Goal: Information Seeking & Learning: Learn about a topic

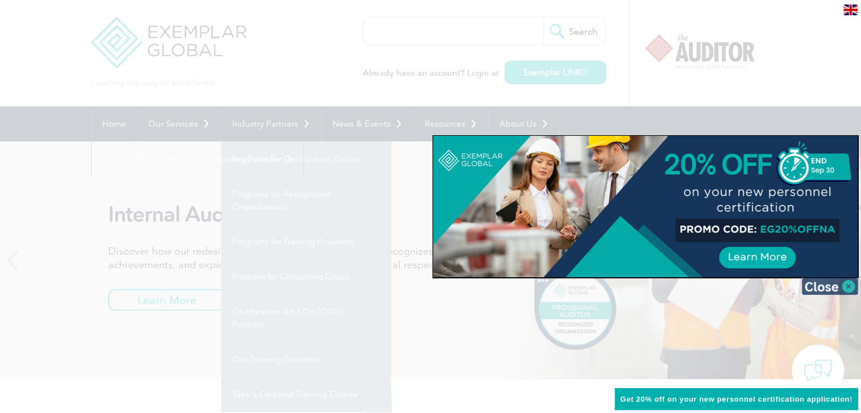
click at [850, 289] on img at bounding box center [830, 286] width 57 height 17
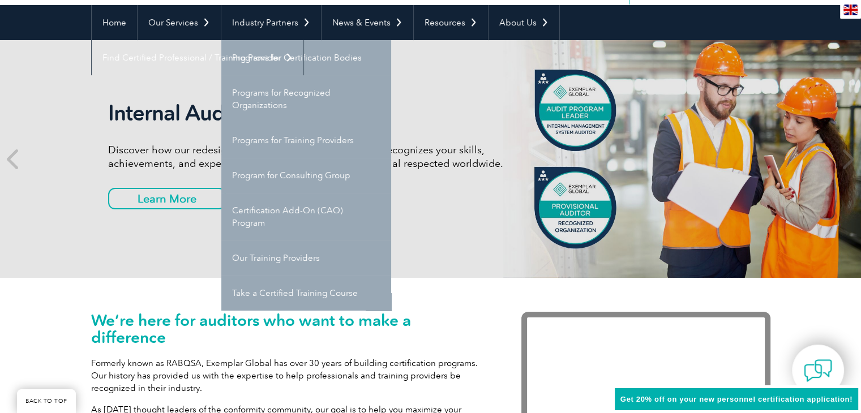
scroll to position [113, 0]
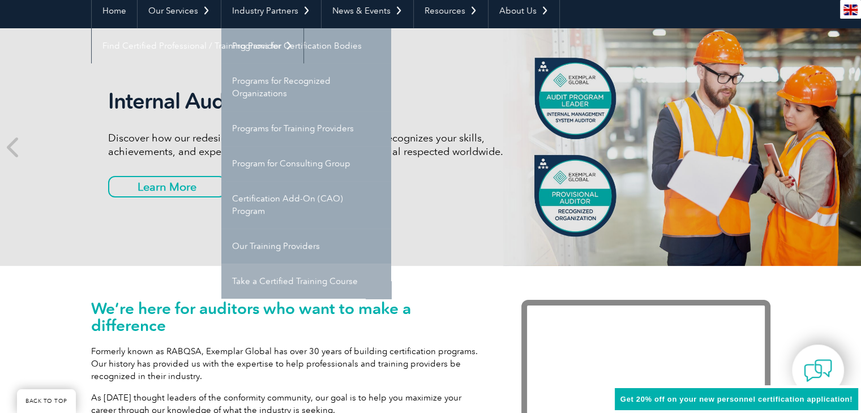
click at [275, 283] on link "Take a Certified Training Course" at bounding box center [306, 281] width 170 height 35
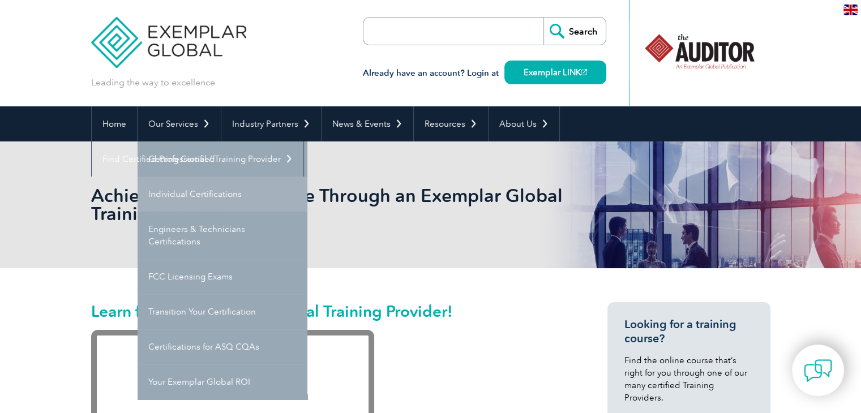
click at [176, 189] on link "Individual Certifications" at bounding box center [223, 194] width 170 height 35
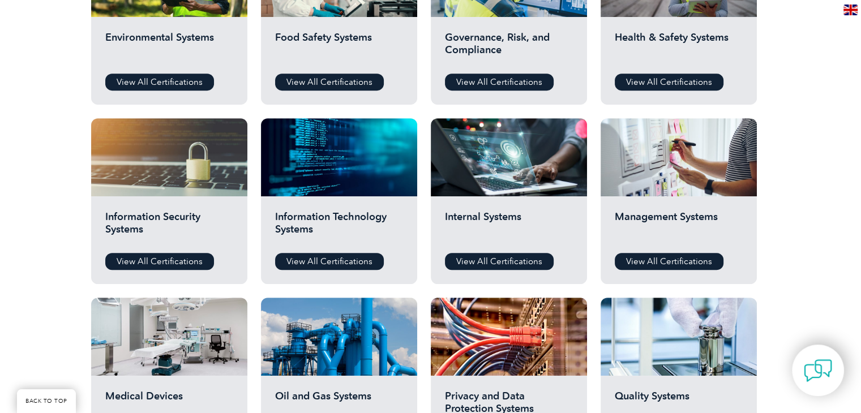
scroll to position [510, 0]
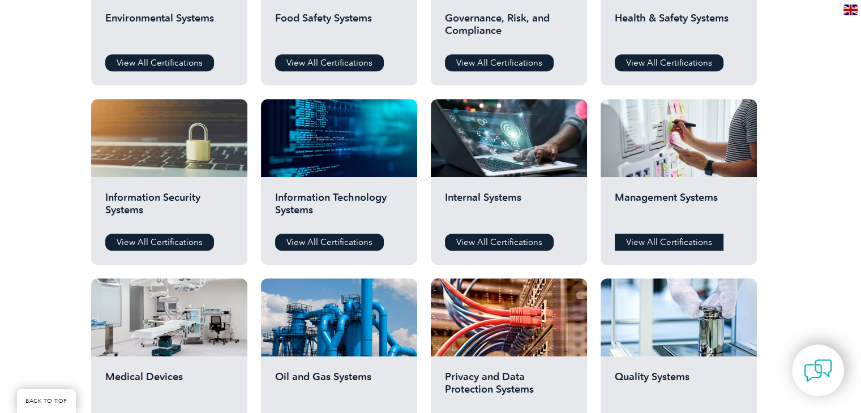
click at [656, 238] on link "View All Certifications" at bounding box center [669, 242] width 109 height 17
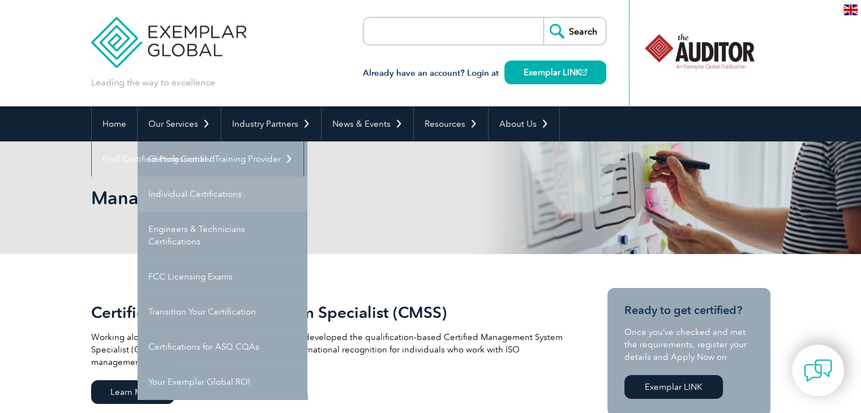
click at [187, 194] on link "Individual Certifications" at bounding box center [223, 194] width 170 height 35
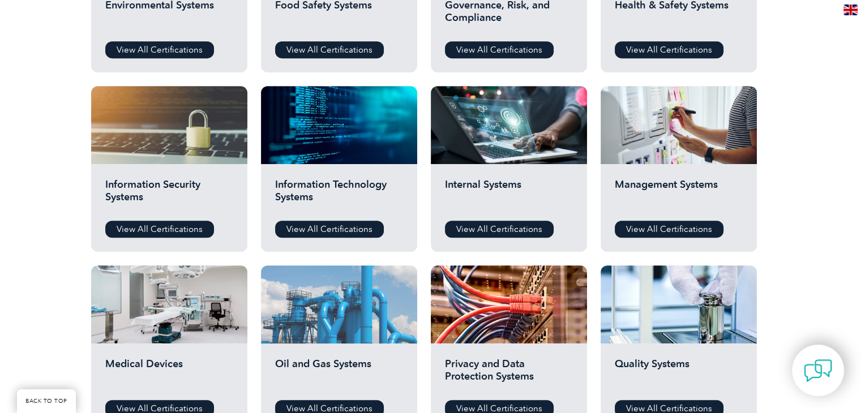
scroll to position [510, 0]
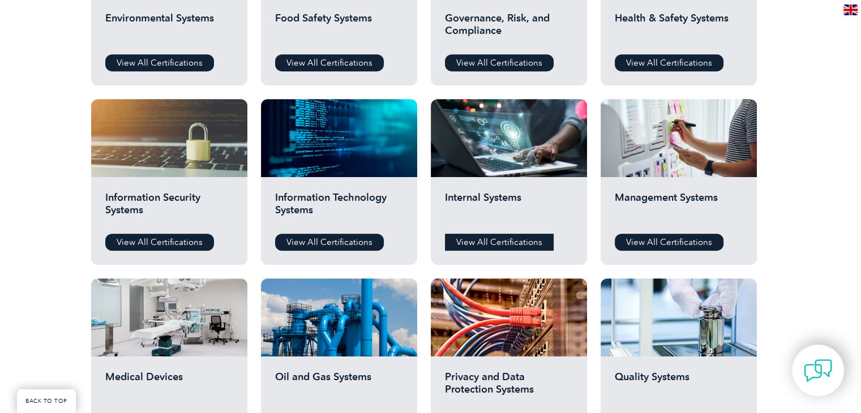
click at [481, 242] on link "View All Certifications" at bounding box center [499, 242] width 109 height 17
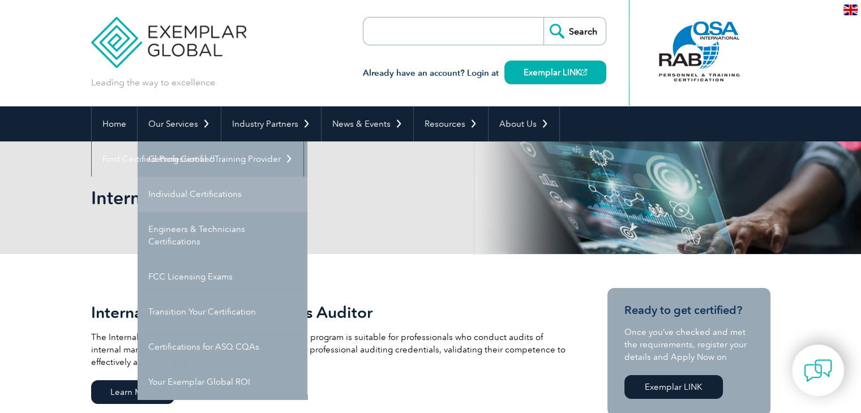
click at [182, 189] on link "Individual Certifications" at bounding box center [223, 194] width 170 height 35
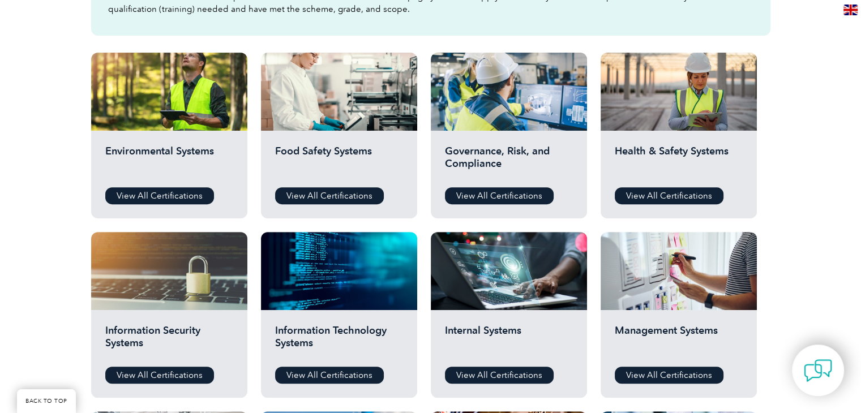
scroll to position [396, 0]
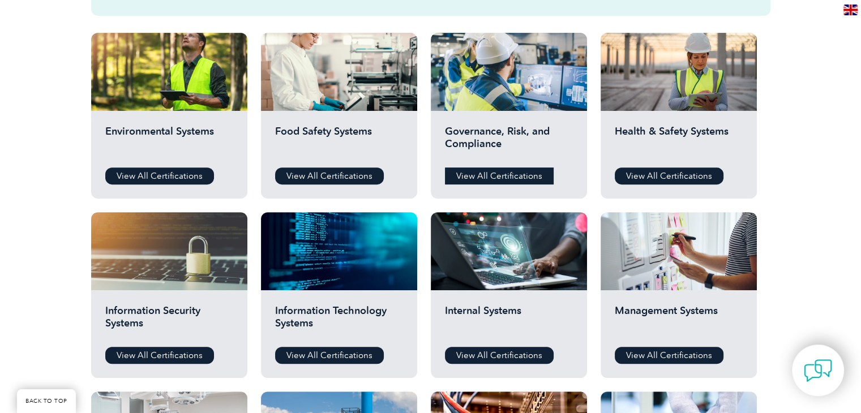
click at [508, 178] on link "View All Certifications" at bounding box center [499, 176] width 109 height 17
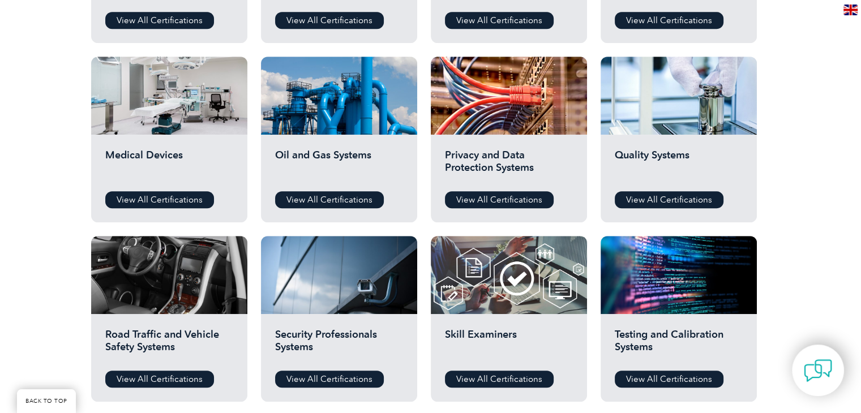
scroll to position [736, 0]
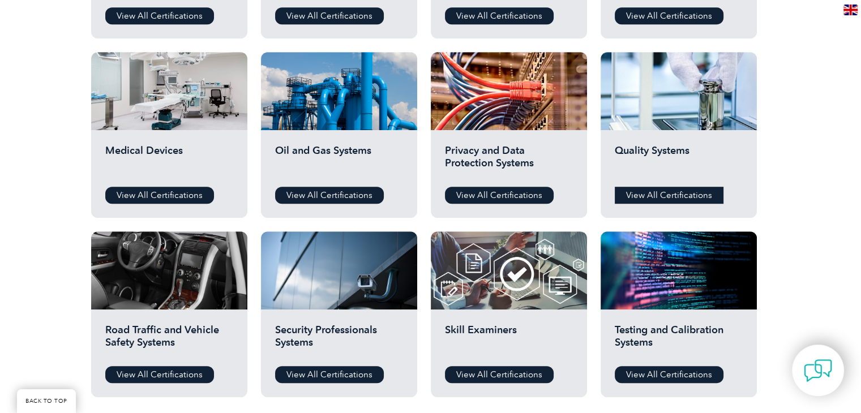
click at [664, 193] on link "View All Certifications" at bounding box center [669, 195] width 109 height 17
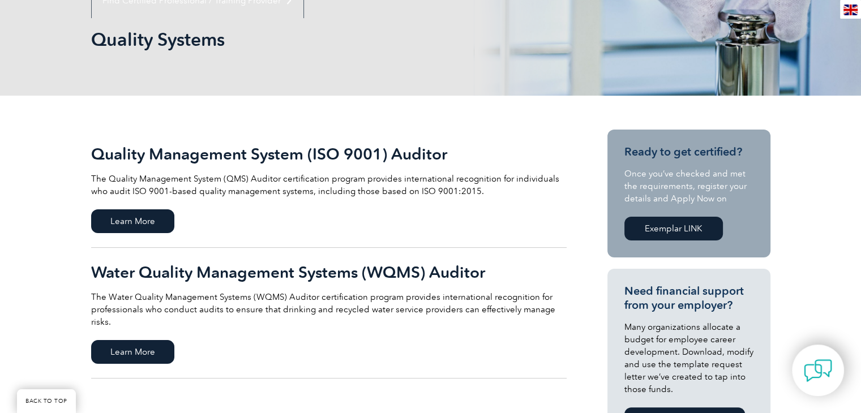
scroll to position [170, 0]
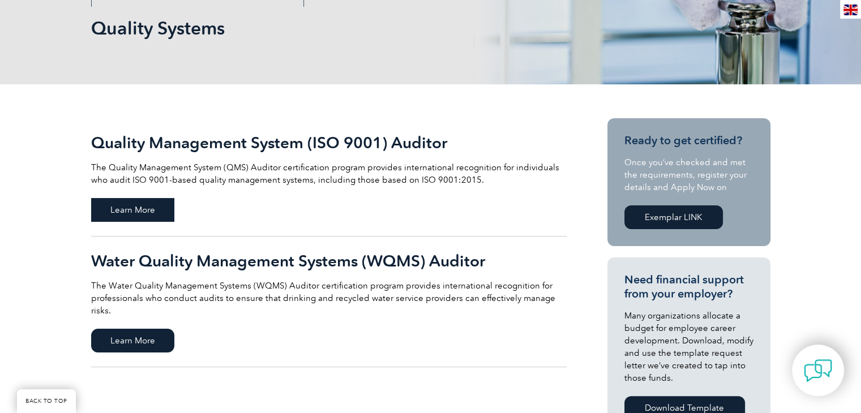
click at [148, 207] on span "Learn More" at bounding box center [132, 210] width 83 height 24
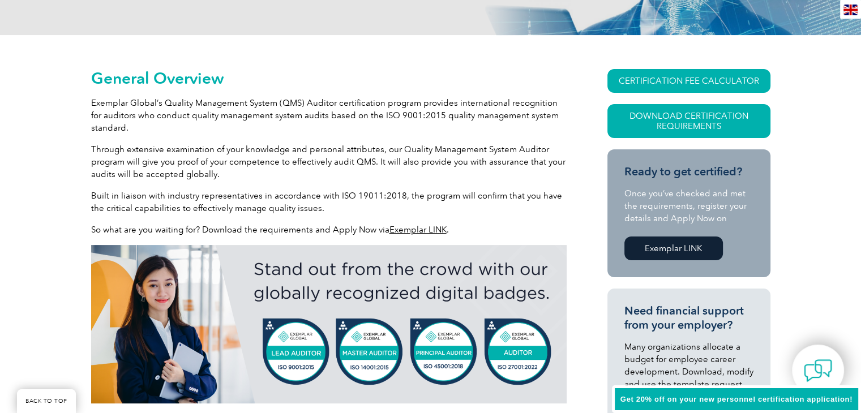
scroll to position [226, 0]
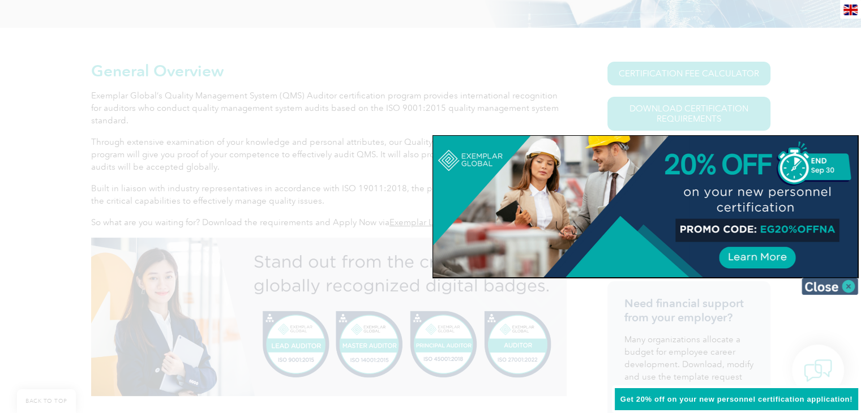
click at [815, 285] on img at bounding box center [830, 286] width 57 height 17
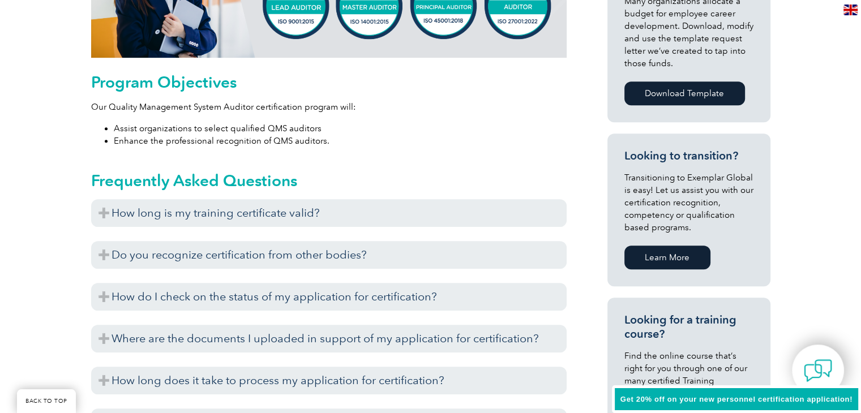
scroll to position [566, 0]
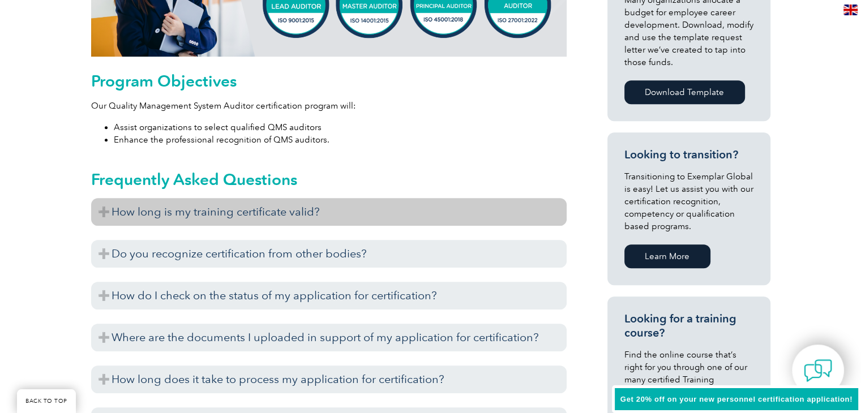
click at [251, 206] on h3 "How long is my training certificate valid?" at bounding box center [329, 212] width 476 height 28
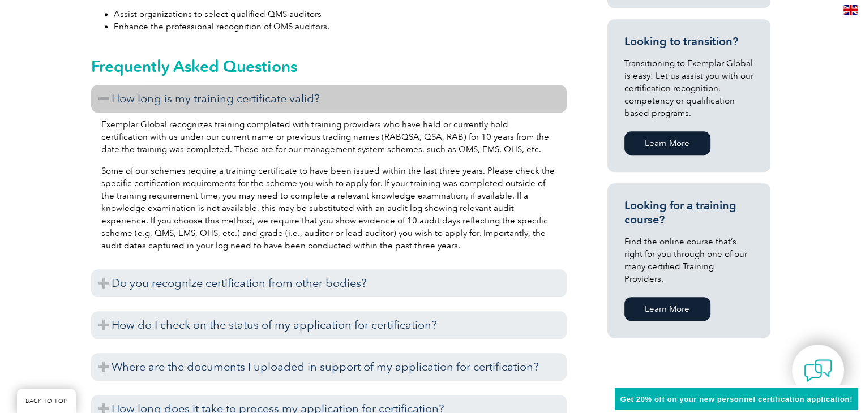
scroll to position [736, 0]
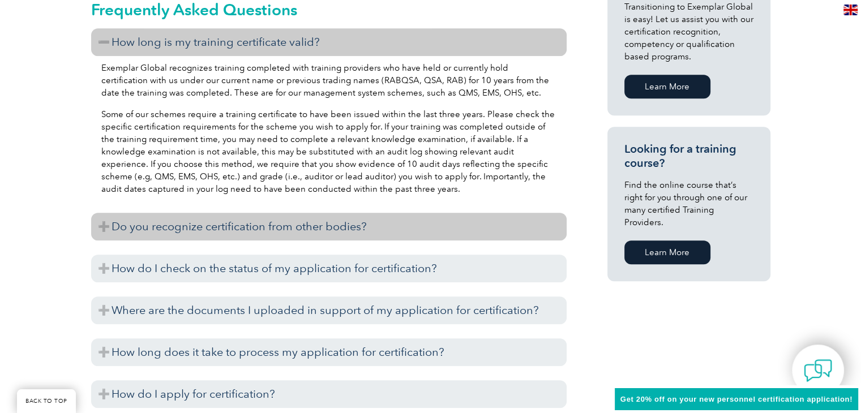
click at [258, 222] on h3 "Do you recognize certification from other bodies?" at bounding box center [329, 227] width 476 height 28
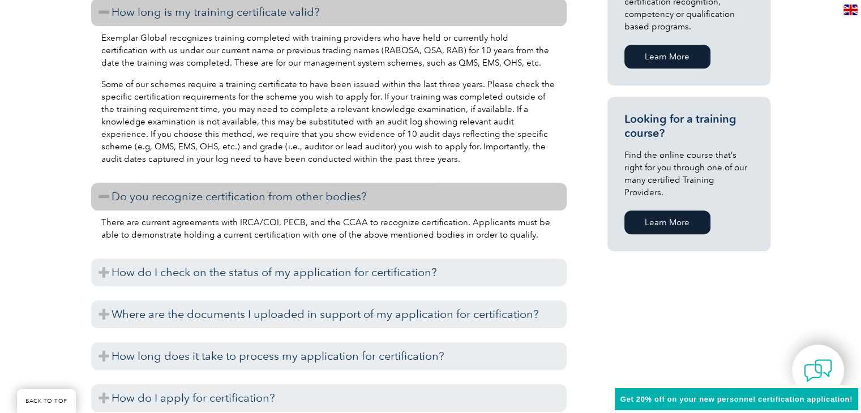
scroll to position [793, 0]
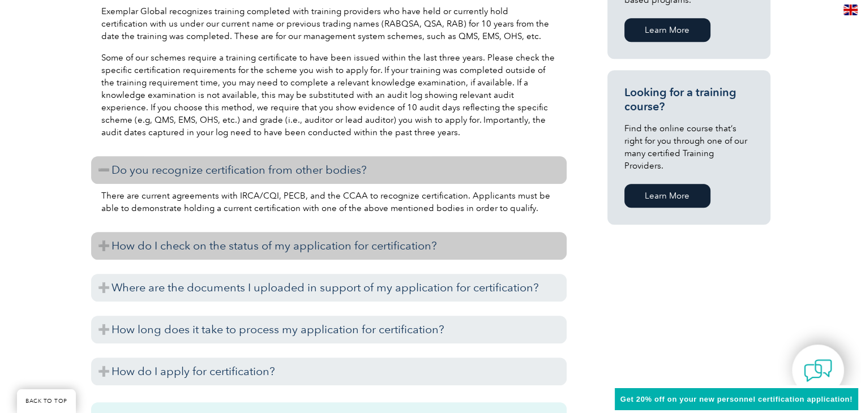
click at [356, 251] on h3 "How do I check on the status of my application for certification?" at bounding box center [329, 246] width 476 height 28
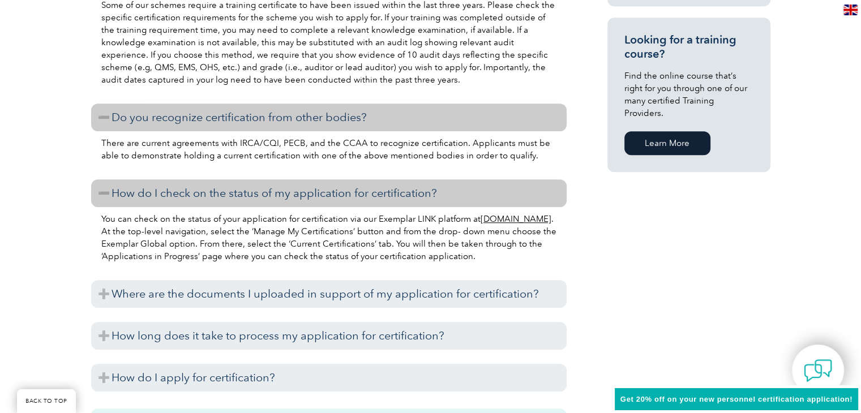
scroll to position [906, 0]
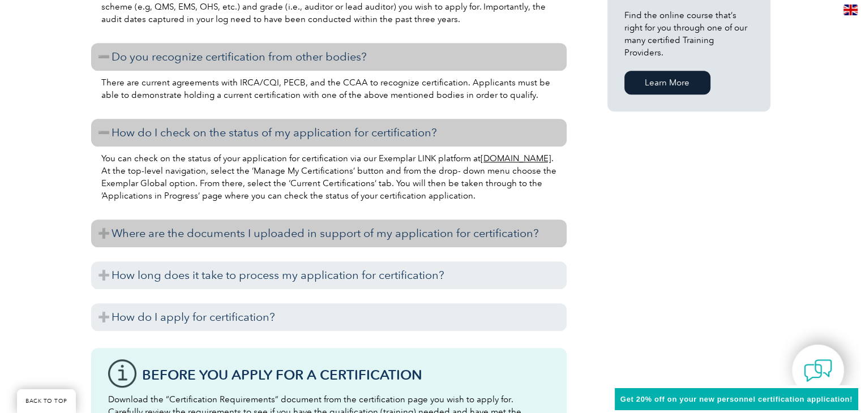
click at [280, 238] on h3 "Where are the documents I uploaded in support of my application for certificati…" at bounding box center [329, 234] width 476 height 28
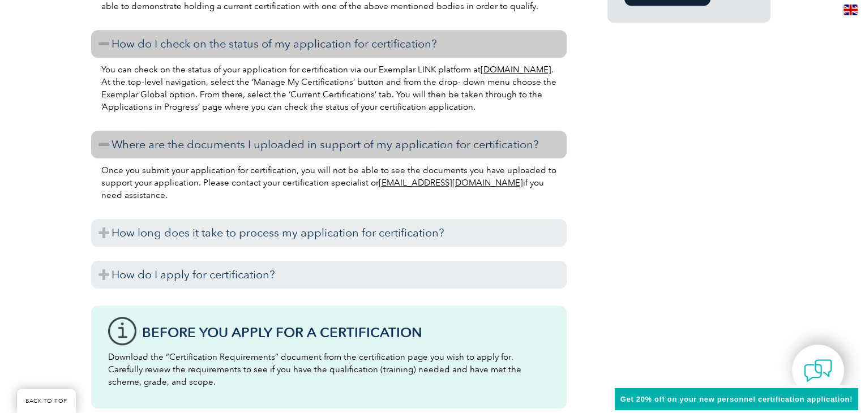
scroll to position [1019, 0]
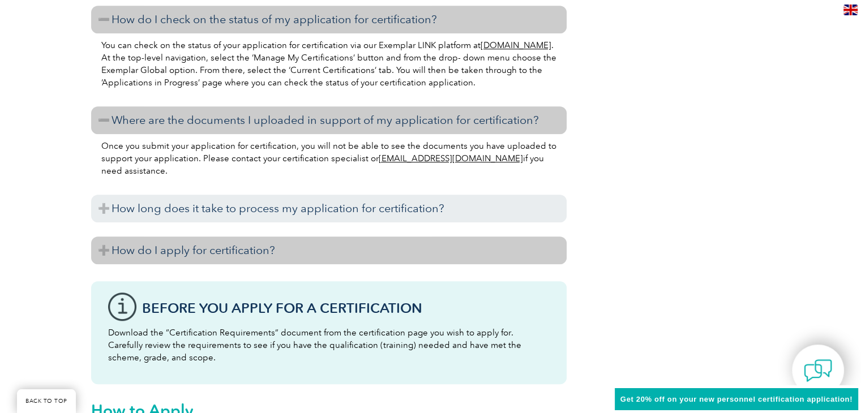
click at [220, 252] on h3 "How do I apply for certification?" at bounding box center [329, 251] width 476 height 28
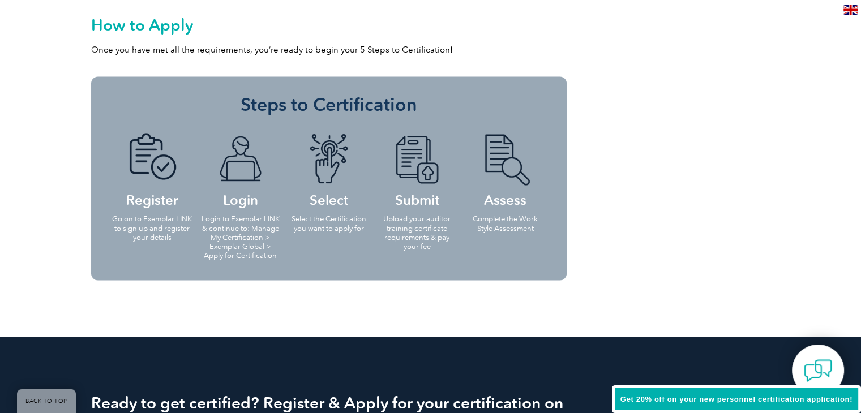
scroll to position [1925, 0]
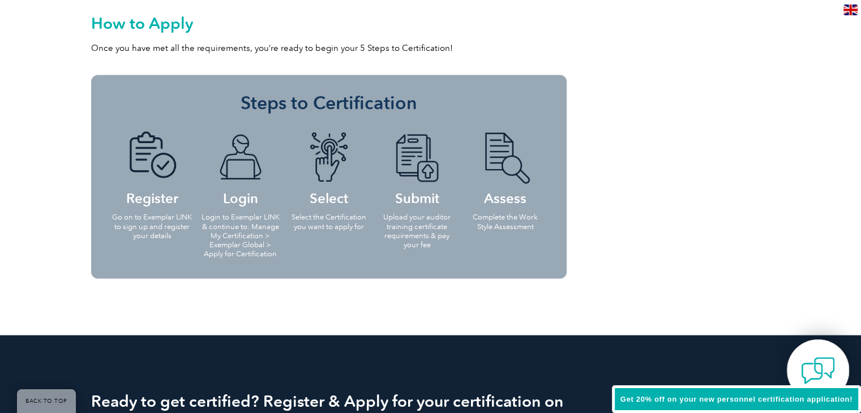
click at [820, 369] on img at bounding box center [818, 371] width 34 height 34
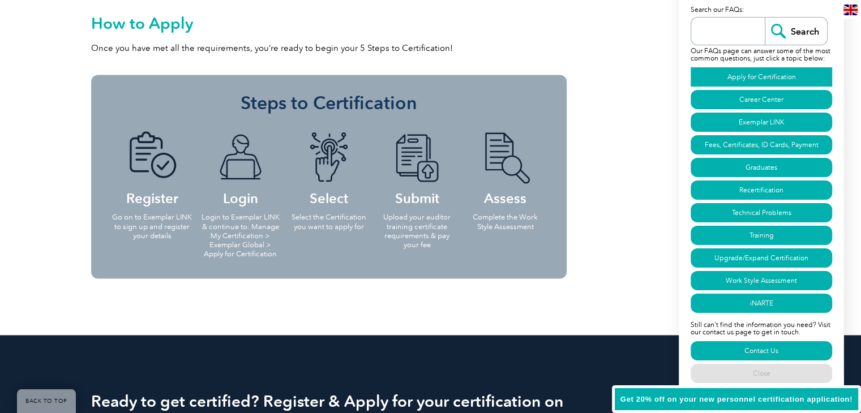
click at [752, 71] on link "Apply for Certification" at bounding box center [762, 76] width 142 height 19
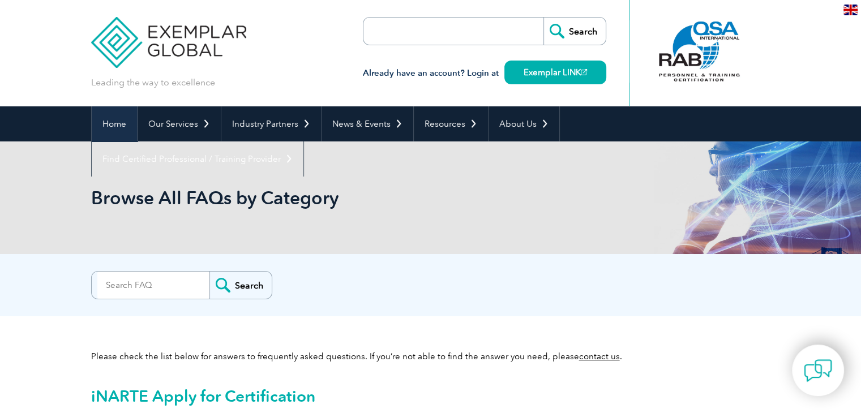
click at [109, 123] on link "Home" at bounding box center [114, 123] width 45 height 35
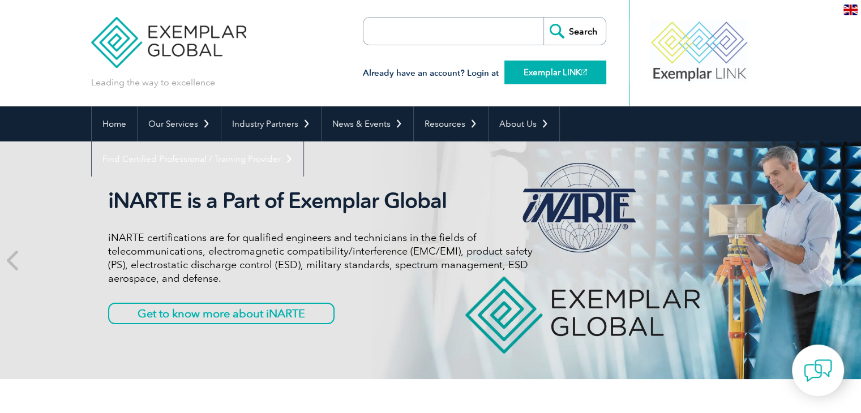
click at [532, 71] on link "Exemplar LINK" at bounding box center [555, 73] width 102 height 24
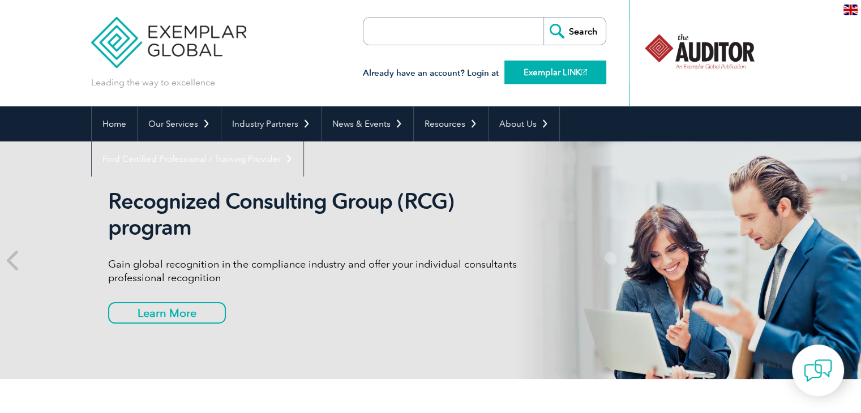
click at [546, 78] on link "Exemplar LINK" at bounding box center [555, 73] width 102 height 24
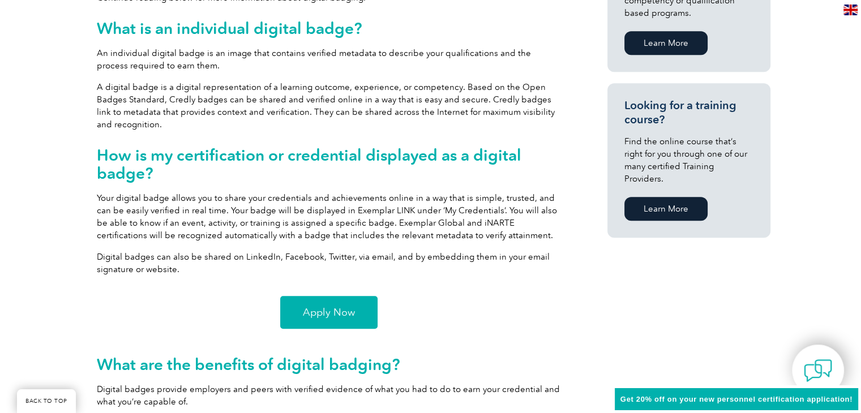
scroll to position [736, 0]
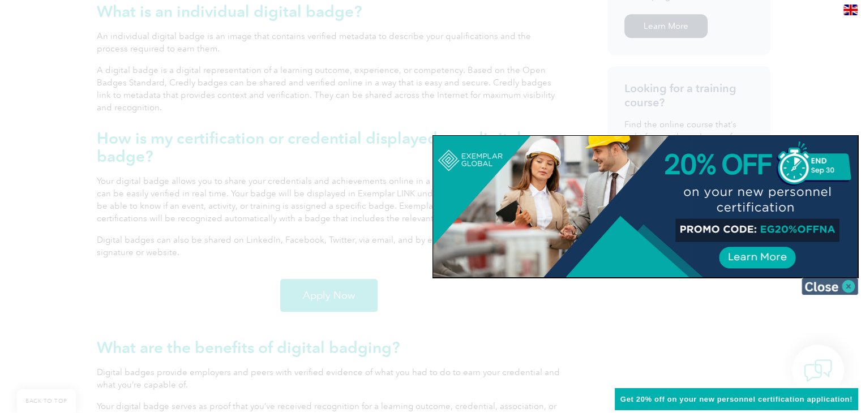
click at [828, 290] on img at bounding box center [830, 286] width 57 height 17
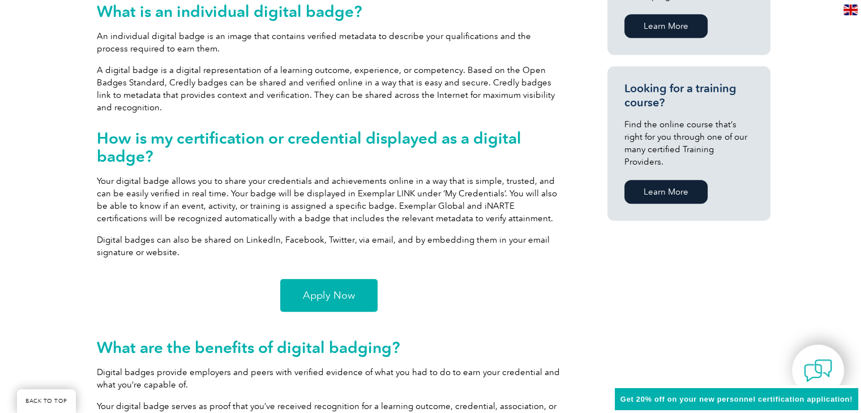
click at [328, 291] on span "Apply Now" at bounding box center [329, 295] width 52 height 10
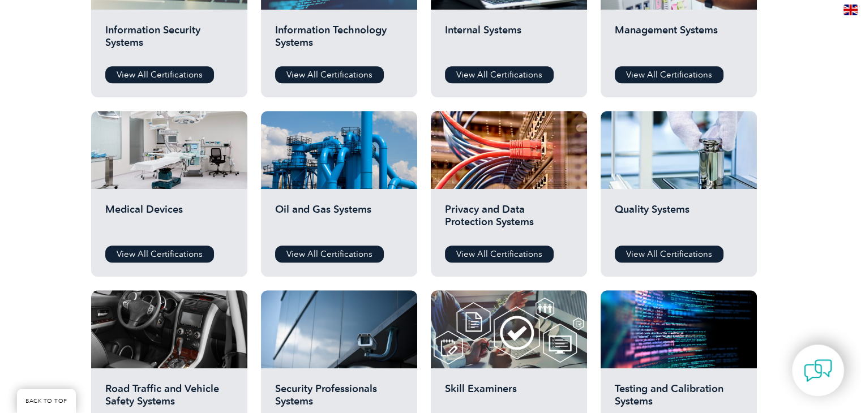
scroll to position [679, 0]
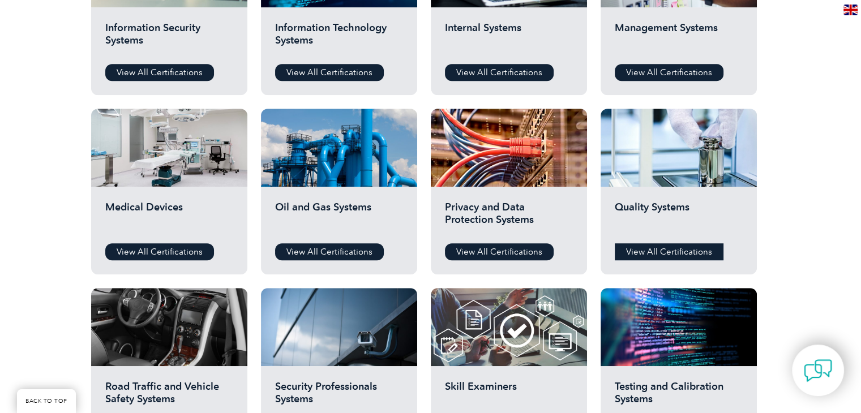
click at [674, 245] on link "View All Certifications" at bounding box center [669, 251] width 109 height 17
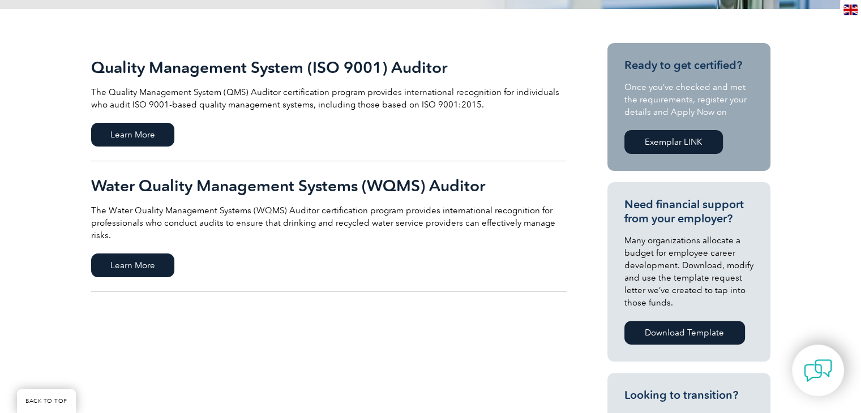
scroll to position [226, 0]
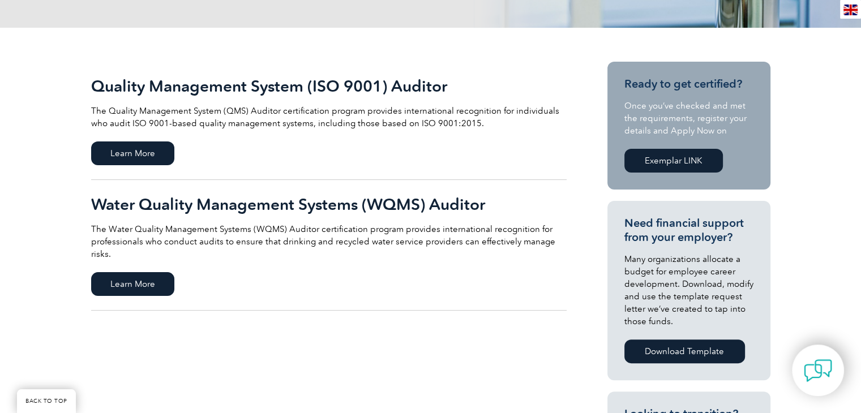
click at [674, 158] on link "Exemplar LINK" at bounding box center [673, 161] width 99 height 24
click at [131, 151] on span "Learn More" at bounding box center [132, 154] width 83 height 24
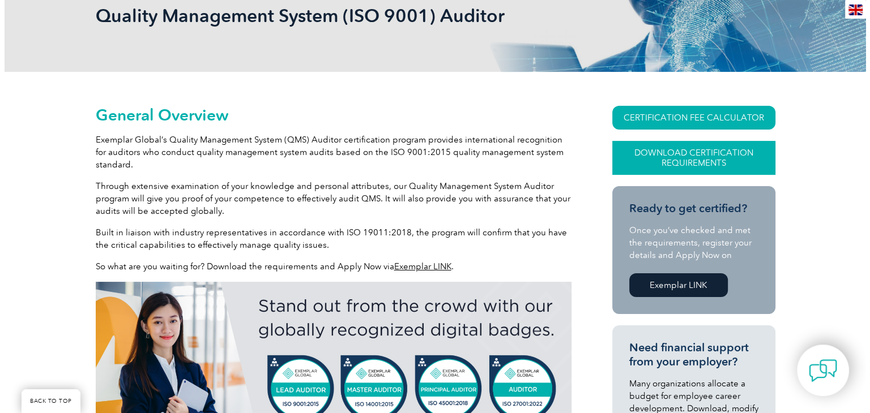
scroll to position [170, 0]
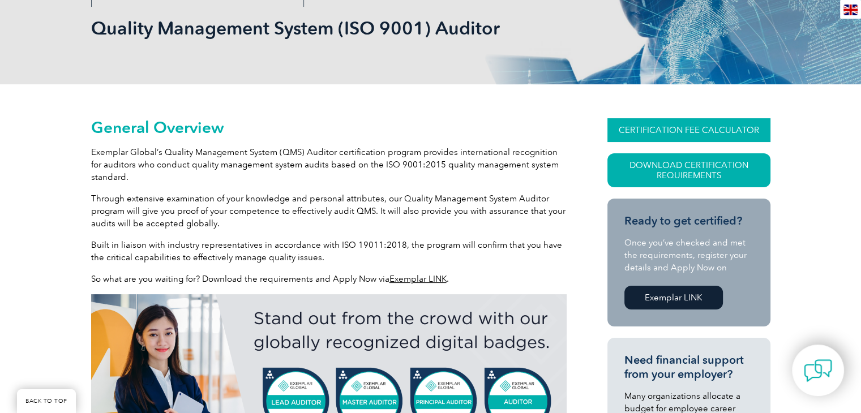
click at [688, 119] on link "CERTIFICATION FEE CALCULATOR" at bounding box center [688, 130] width 163 height 24
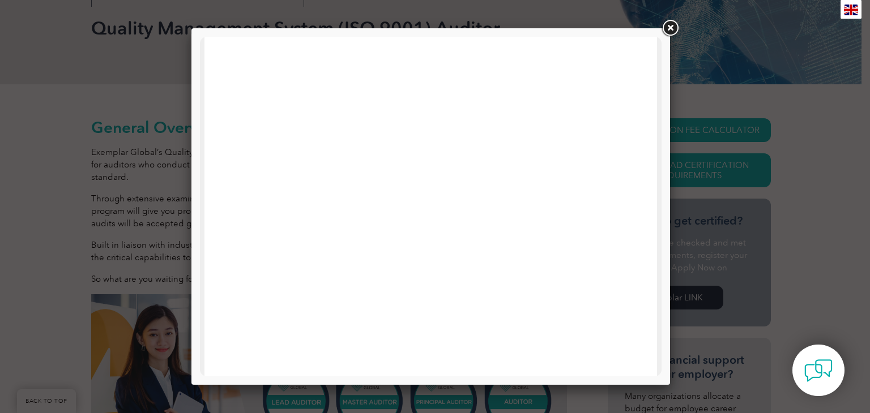
scroll to position [269, 0]
drag, startPoint x: 658, startPoint y: 157, endPoint x: 864, endPoint y: 288, distance: 243.9
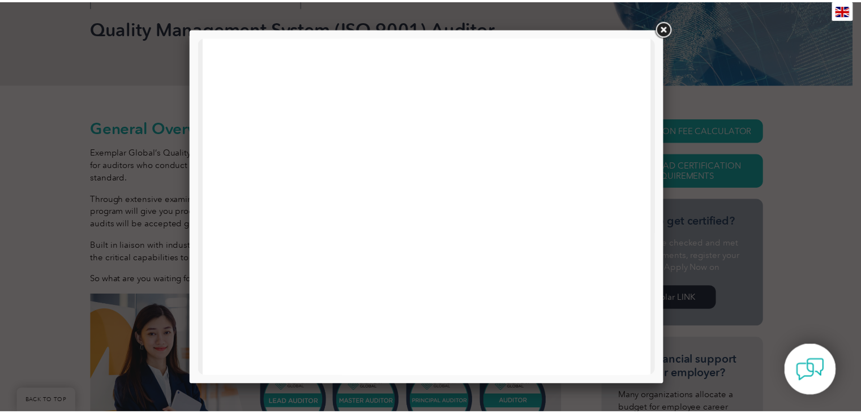
scroll to position [540, 0]
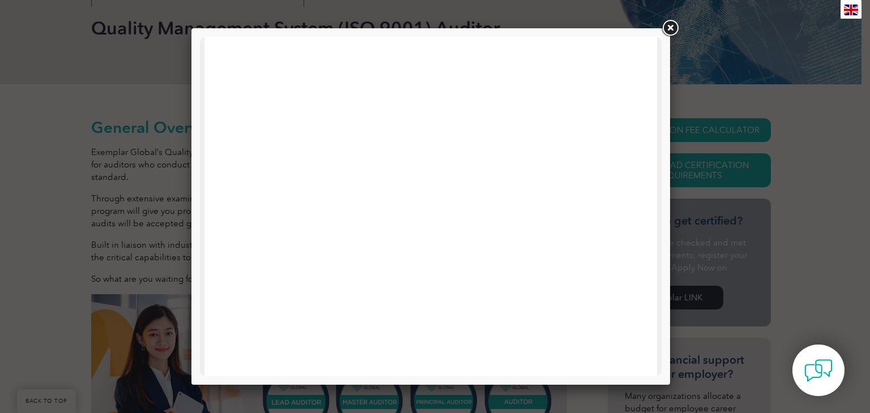
click at [667, 27] on link at bounding box center [670, 28] width 20 height 20
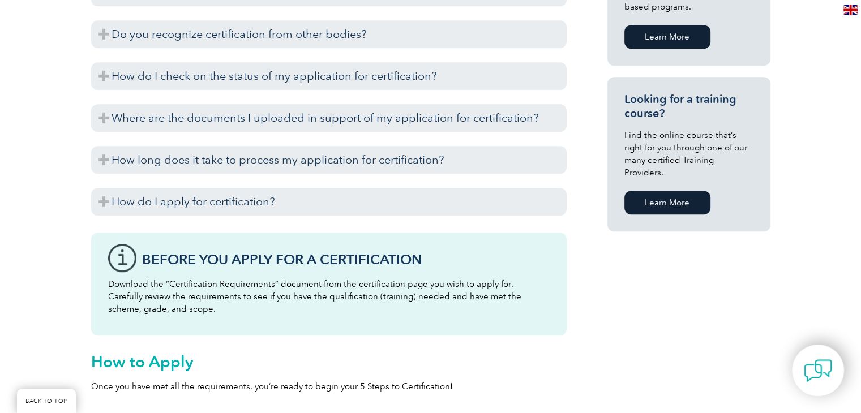
scroll to position [793, 0]
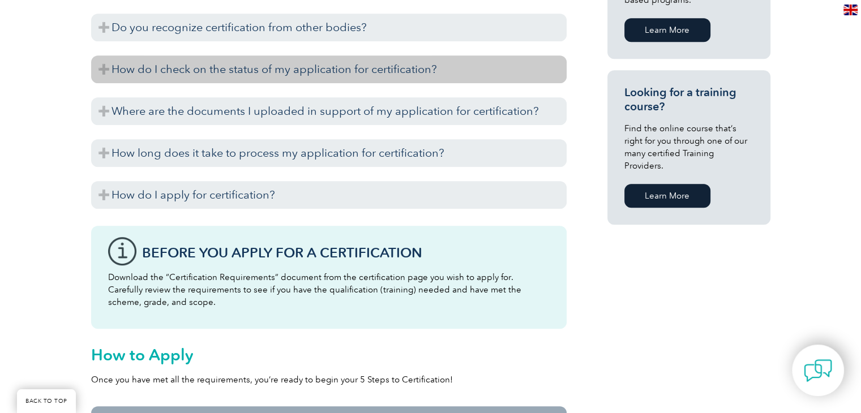
click at [322, 74] on h3 "How do I check on the status of my application for certification?" at bounding box center [329, 69] width 476 height 28
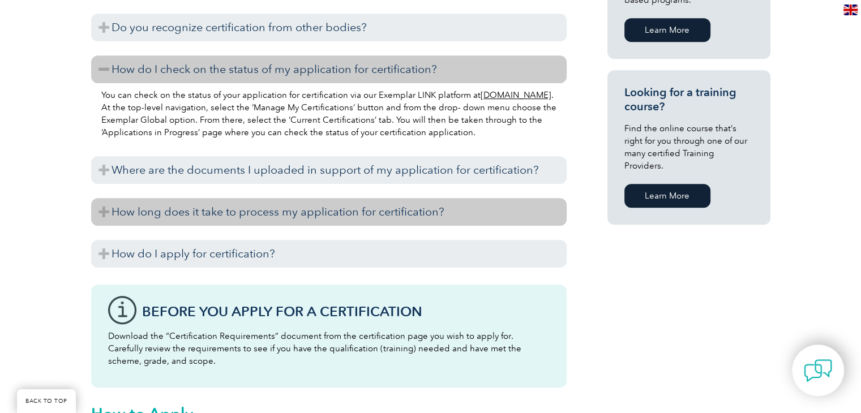
click at [225, 211] on h3 "How long does it take to process my application for certification?" at bounding box center [329, 212] width 476 height 28
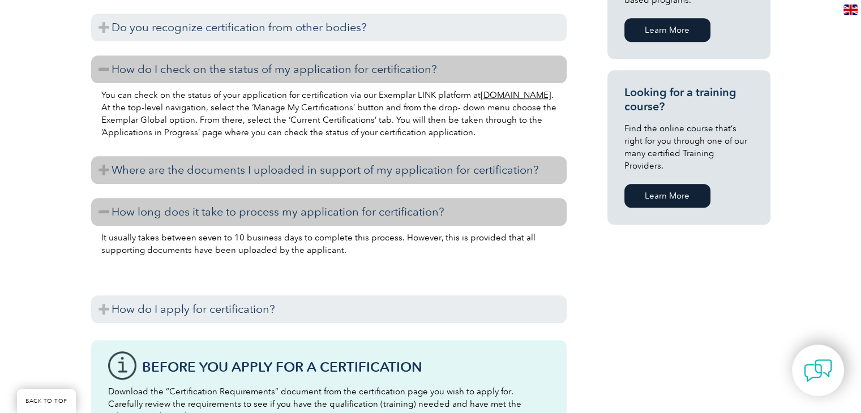
click at [294, 167] on h3 "Where are the documents I uploaded in support of my application for certificati…" at bounding box center [329, 170] width 476 height 28
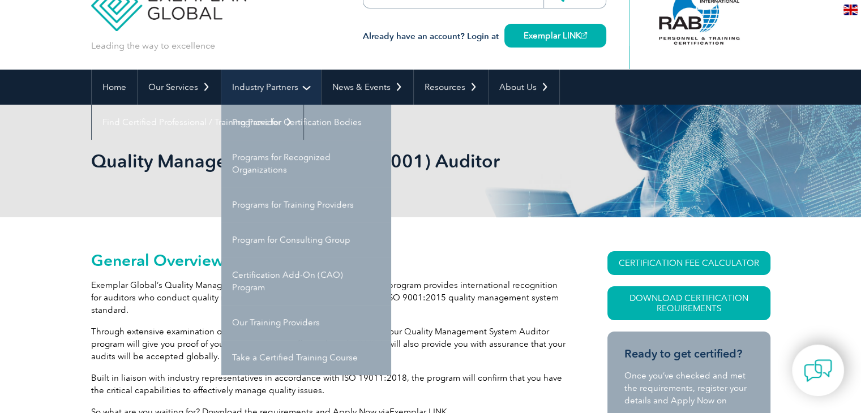
scroll to position [57, 0]
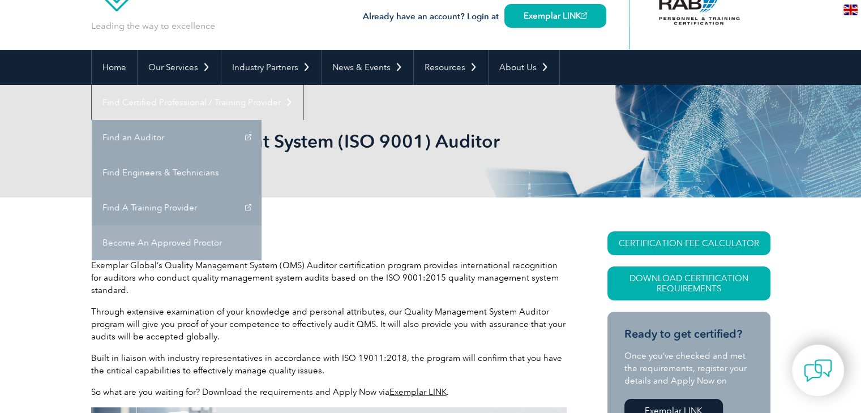
click at [262, 225] on link "Become An Approved Proctor" at bounding box center [177, 242] width 170 height 35
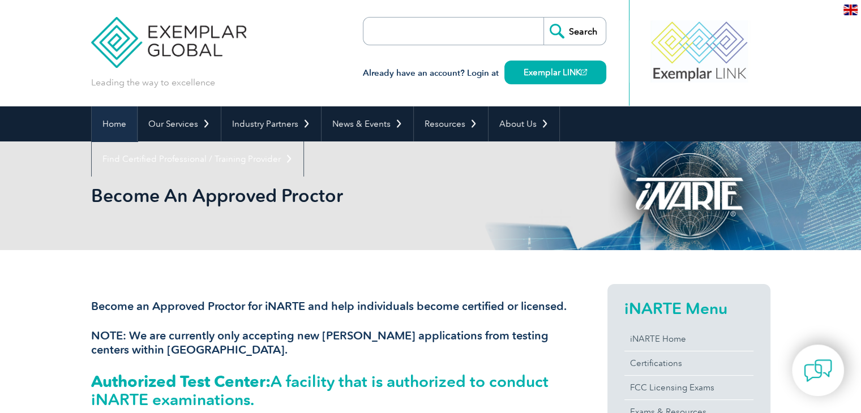
click at [113, 126] on link "Home" at bounding box center [114, 123] width 45 height 35
